Goal: Information Seeking & Learning: Learn about a topic

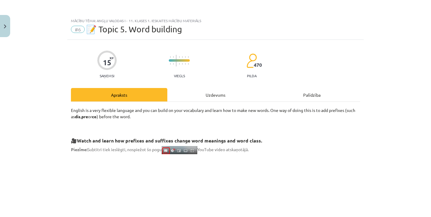
scroll to position [258, 0]
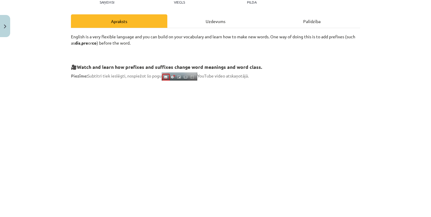
click at [219, 21] on div "Uzdevums" at bounding box center [215, 20] width 96 height 13
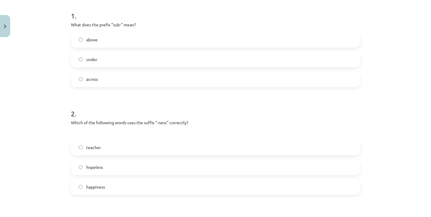
scroll to position [118, 0]
click at [144, 63] on label "under" at bounding box center [215, 58] width 288 height 15
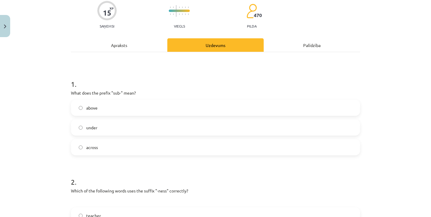
scroll to position [45, 0]
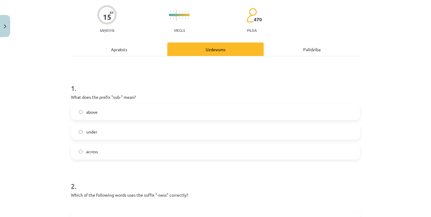
click at [117, 52] on div "Apraksts" at bounding box center [119, 48] width 96 height 13
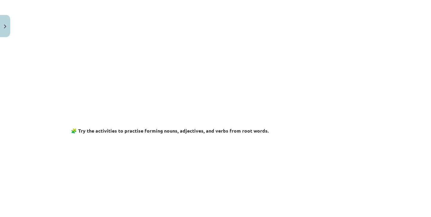
scroll to position [168, 0]
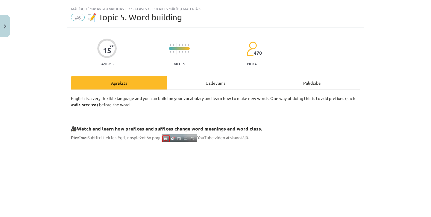
click at [207, 81] on div "Uzdevums" at bounding box center [215, 82] width 96 height 13
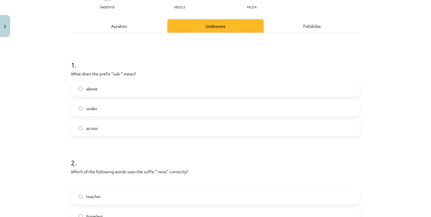
scroll to position [69, 0]
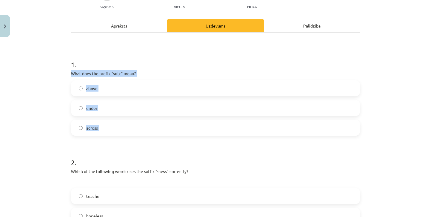
drag, startPoint x: 69, startPoint y: 73, endPoint x: 177, endPoint y: 137, distance: 125.2
copy div "What does the prefix "sub-" mean? above under across"
click at [94, 109] on span "under" at bounding box center [91, 108] width 11 height 6
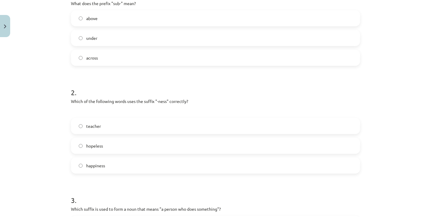
scroll to position [145, 0]
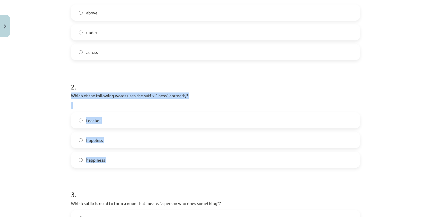
drag, startPoint x: 71, startPoint y: 96, endPoint x: 158, endPoint y: 168, distance: 113.3
click at [158, 168] on div "15 XP Saņemsi Viegls 470 pilda Apraksts Uzdevums Palīdzība 1 . What does the pr…" at bounding box center [215, 205] width 296 height 620
copy div "Which of the following words uses the suffix "-ness" correctly? teacher hopeles…"
click at [140, 165] on label "happiness" at bounding box center [215, 159] width 288 height 15
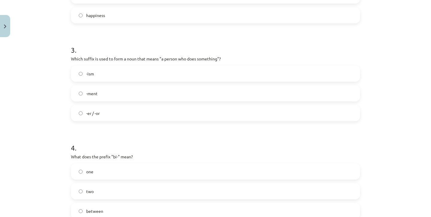
scroll to position [289, 0]
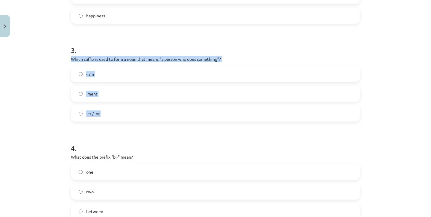
drag, startPoint x: 71, startPoint y: 60, endPoint x: 154, endPoint y: 136, distance: 112.8
click at [154, 136] on form "1 . What does the prefix "sub-" mean? above under across 2 . Which of the follo…" at bounding box center [215, 73] width 289 height 487
click at [154, 136] on h1 "4 ." at bounding box center [215, 142] width 289 height 19
drag, startPoint x: 70, startPoint y: 57, endPoint x: 139, endPoint y: 127, distance: 98.3
click at [139, 127] on div "15 XP Saņemsi Viegls 470 pilda Apraksts Uzdevums Palīdzība 1 . What does the pr…" at bounding box center [215, 61] width 296 height 620
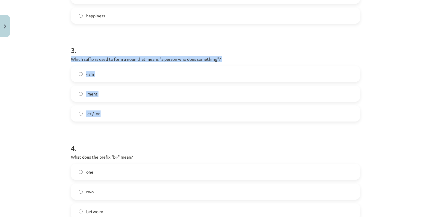
copy div "Which suffix is used to form a noun that means "a person who does something"? -…"
click at [101, 111] on label "-er / -or" at bounding box center [215, 113] width 288 height 15
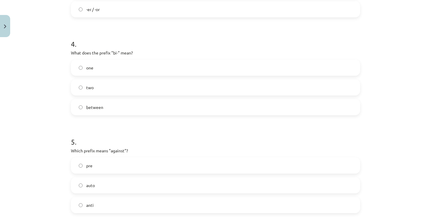
scroll to position [393, 0]
drag, startPoint x: 71, startPoint y: 51, endPoint x: 184, endPoint y: 129, distance: 137.7
copy div "What does the prefix "bi-" mean? one two between"
click at [99, 87] on label "two" at bounding box center [215, 86] width 288 height 15
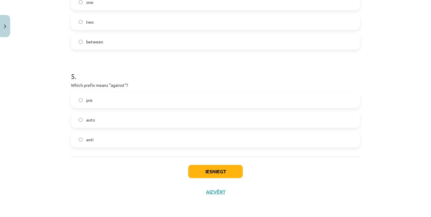
scroll to position [459, 0]
drag, startPoint x: 71, startPoint y: 83, endPoint x: 147, endPoint y: 152, distance: 102.6
copy div "Which prefix means "against"? pre auto anti"
click at [124, 141] on label "anti" at bounding box center [215, 139] width 288 height 15
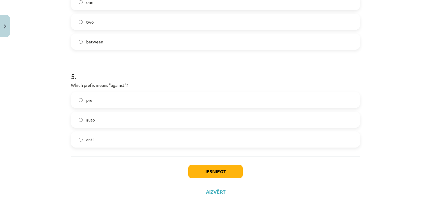
click at [201, 173] on button "Iesniegt" at bounding box center [215, 171] width 54 height 13
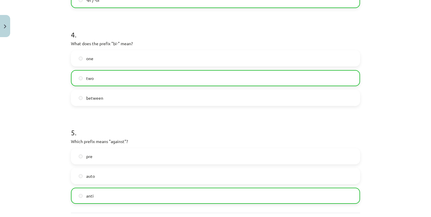
scroll to position [478, 0]
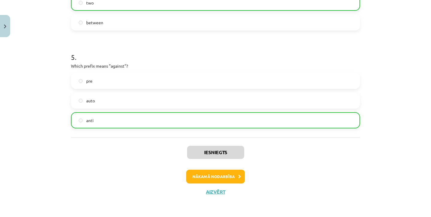
click at [225, 176] on button "Nākamā nodarbība" at bounding box center [215, 177] width 59 height 14
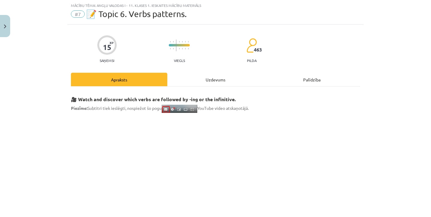
scroll to position [15, 0]
click at [216, 78] on div "Uzdevums" at bounding box center [215, 79] width 96 height 13
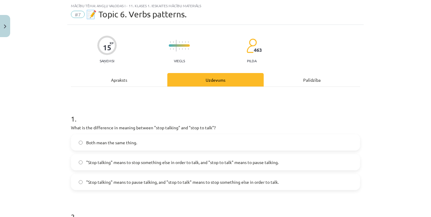
click at [137, 84] on div "Apraksts" at bounding box center [119, 79] width 96 height 13
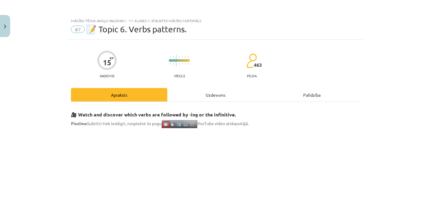
scroll to position [0, 0]
click at [206, 97] on div "Uzdevums" at bounding box center [215, 94] width 96 height 13
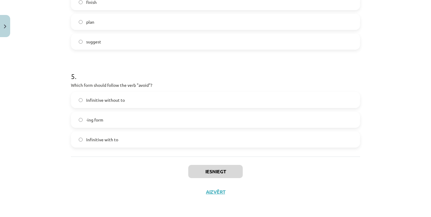
scroll to position [449, 0]
click at [213, 190] on button "Aizvērt" at bounding box center [215, 192] width 23 height 6
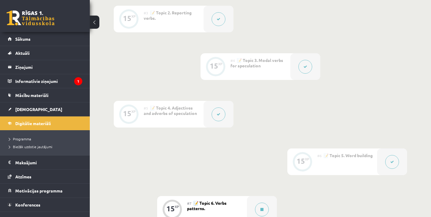
click at [378, 164] on div at bounding box center [392, 161] width 30 height 27
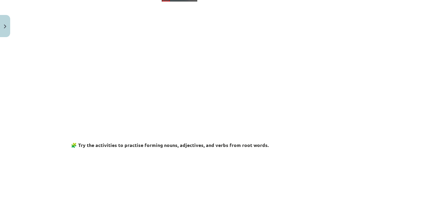
scroll to position [165, 0]
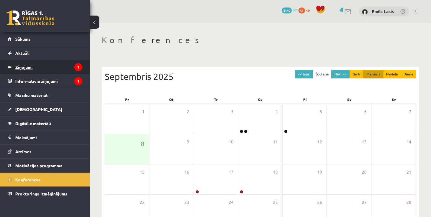
scroll to position [69, 0]
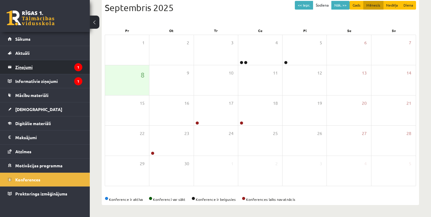
click at [40, 69] on legend "Ziņojumi 1" at bounding box center [48, 67] width 67 height 14
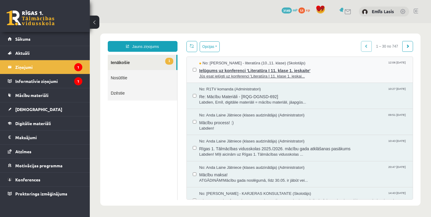
click at [320, 76] on span "Jūs esat ielūgti uz konferenci 'Literatūra I 11. klase 1. ieskai..." at bounding box center [302, 77] width 207 height 6
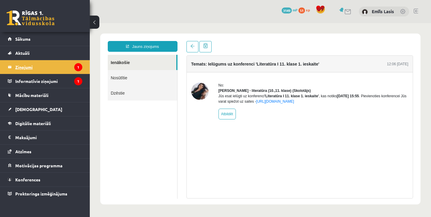
click at [39, 65] on legend "Ziņojumi 1" at bounding box center [48, 67] width 67 height 14
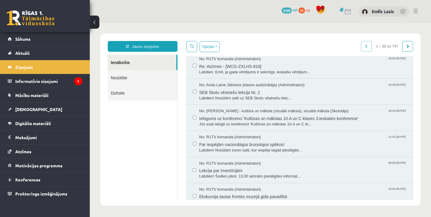
scroll to position [647, 0]
click at [405, 44] on link at bounding box center [407, 46] width 11 height 11
click at [138, 76] on link "Nosūtītie" at bounding box center [142, 77] width 69 height 15
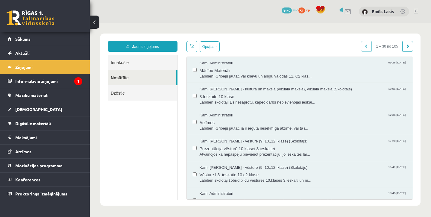
click at [138, 76] on link "Nosūtītie" at bounding box center [142, 77] width 68 height 15
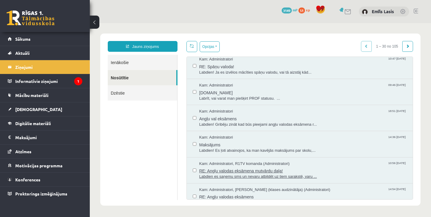
scroll to position [635, 0]
click at [277, 122] on span "Labdien! Gribēju zināt kad būs pieejami angļu valodas eksāmena r..." at bounding box center [302, 125] width 207 height 6
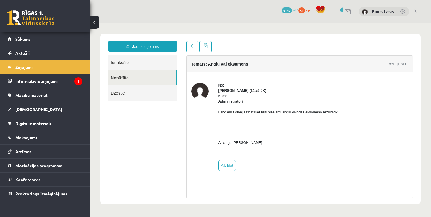
scroll to position [0, 0]
click at [54, 62] on legend "Ziņojumi 1" at bounding box center [48, 67] width 67 height 14
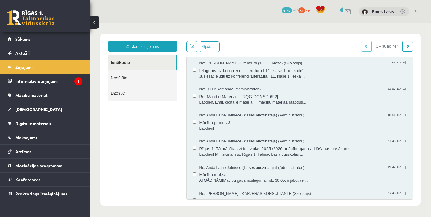
click at [152, 73] on link "Nosūtītie" at bounding box center [142, 77] width 69 height 15
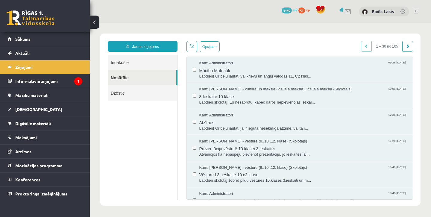
click at [152, 73] on link "Nosūtītie" at bounding box center [142, 77] width 68 height 15
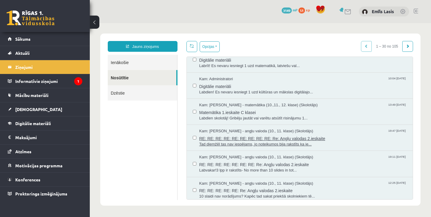
scroll to position [193, 0]
click at [305, 128] on span "Kam: Alla Bautre - angļu valoda (10., 11. klase) (Skolotājs)" at bounding box center [256, 131] width 114 height 6
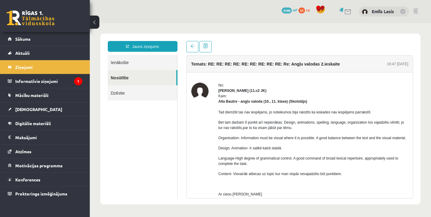
scroll to position [0, 0]
click at [52, 42] on link "Sākums" at bounding box center [45, 39] width 74 height 14
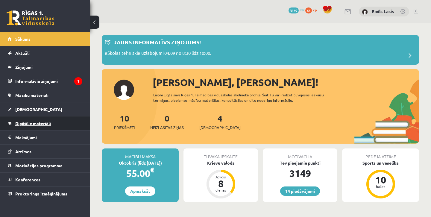
click at [52, 126] on link "Digitālie materiāli" at bounding box center [45, 123] width 74 height 14
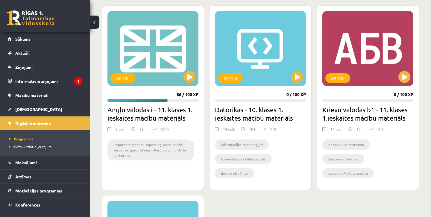
scroll to position [545, 0]
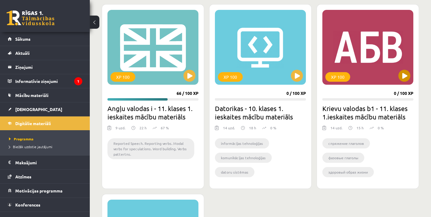
click at [403, 74] on button at bounding box center [404, 76] width 12 height 12
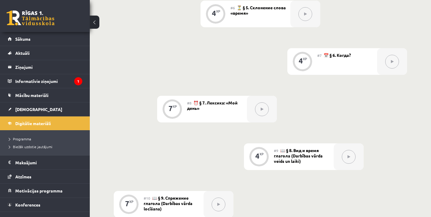
scroll to position [468, 0]
